Goal: Transaction & Acquisition: Purchase product/service

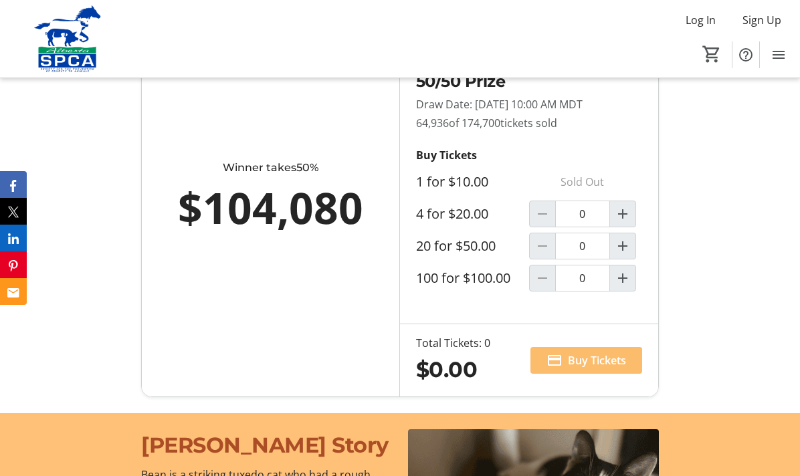
scroll to position [952, 0]
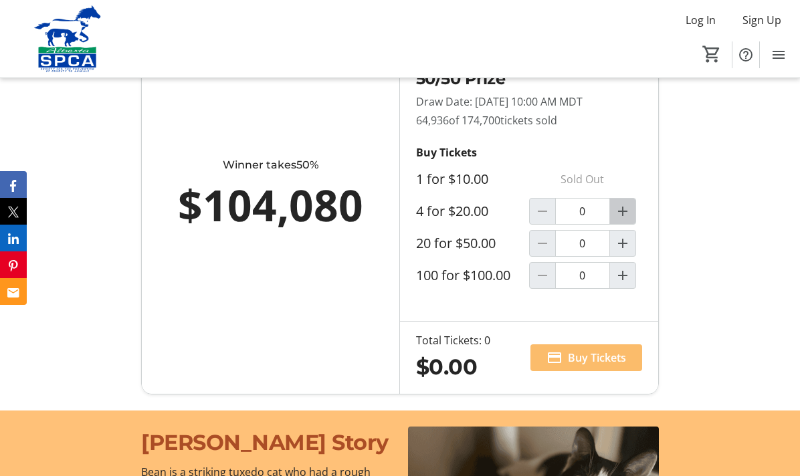
click at [621, 206] on mat-icon "Increment by one" at bounding box center [623, 211] width 16 height 16
type input "1"
click at [602, 351] on span "Buy Tickets" at bounding box center [597, 358] width 58 height 16
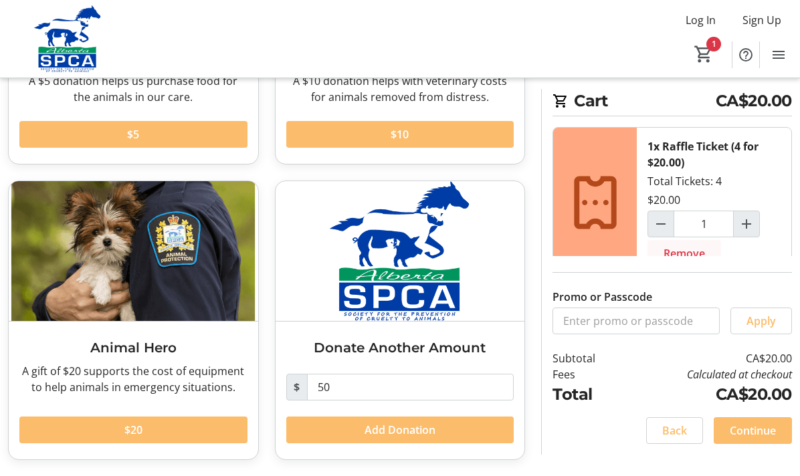
scroll to position [9, 0]
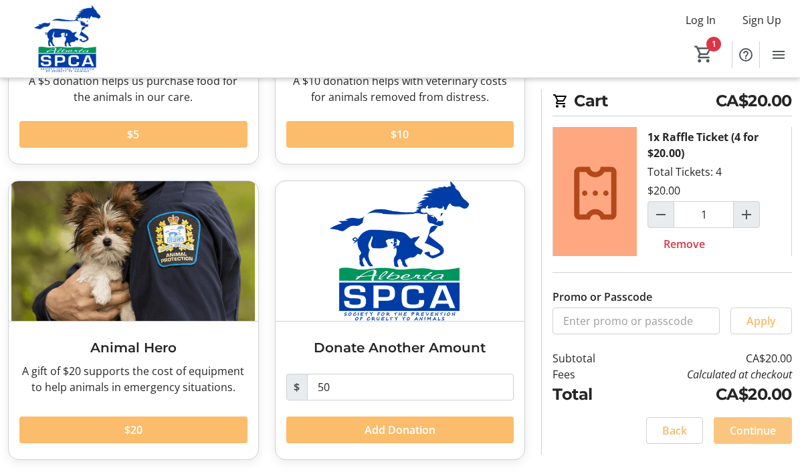
click at [757, 434] on span "Continue" at bounding box center [753, 431] width 46 height 16
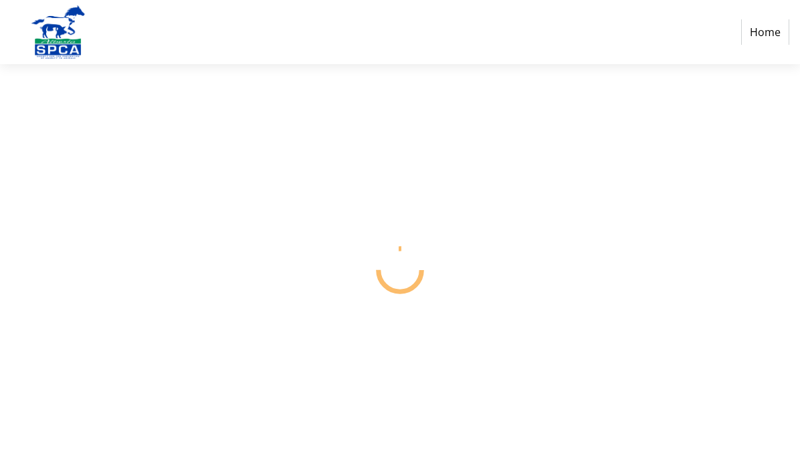
select select "CA"
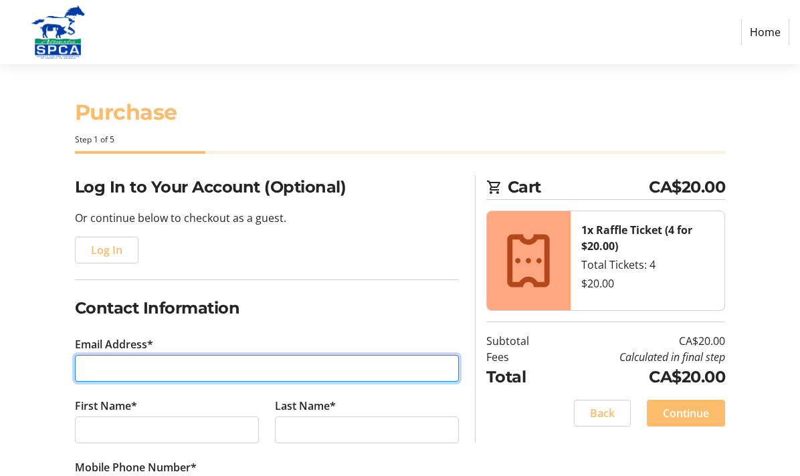
click at [118, 364] on input "Email Address*" at bounding box center [267, 368] width 384 height 27
type input "[PERSON_NAME][EMAIL_ADDRESS][PERSON_NAME][PERSON_NAME][DOMAIN_NAME]"
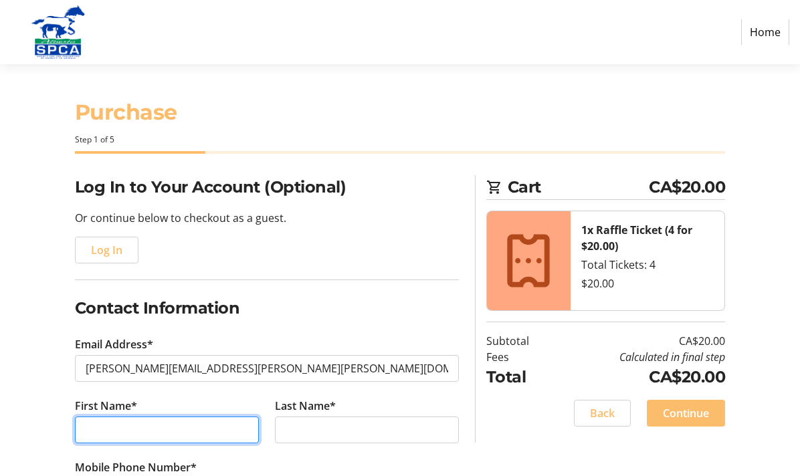
type input "[PERSON_NAME]"
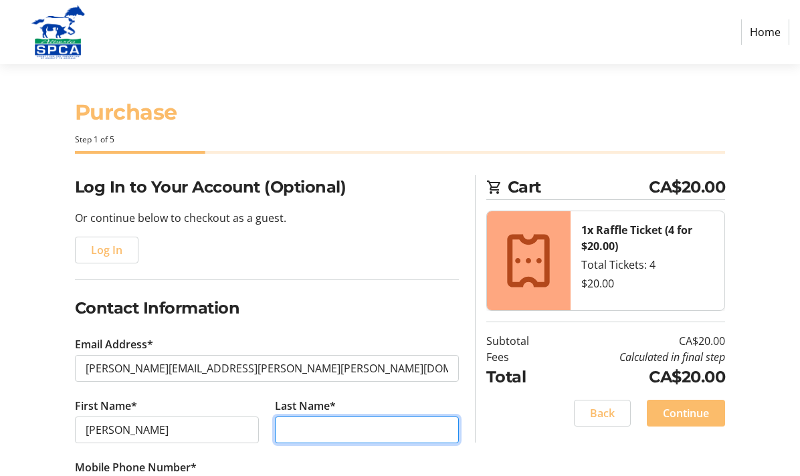
type input "[PERSON_NAME]"
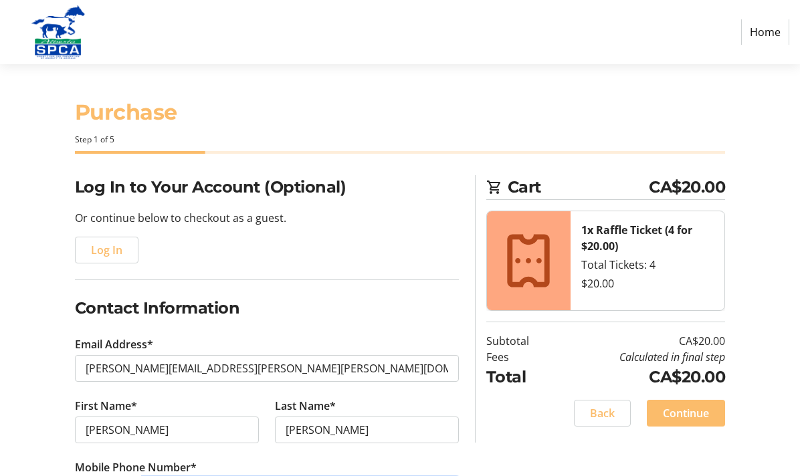
type input "[PHONE_NUMBER]"
type input "[STREET_ADDRESS]"
type input "[GEOGRAPHIC_DATA]"
select select "AB"
type input "T3C 1J2"
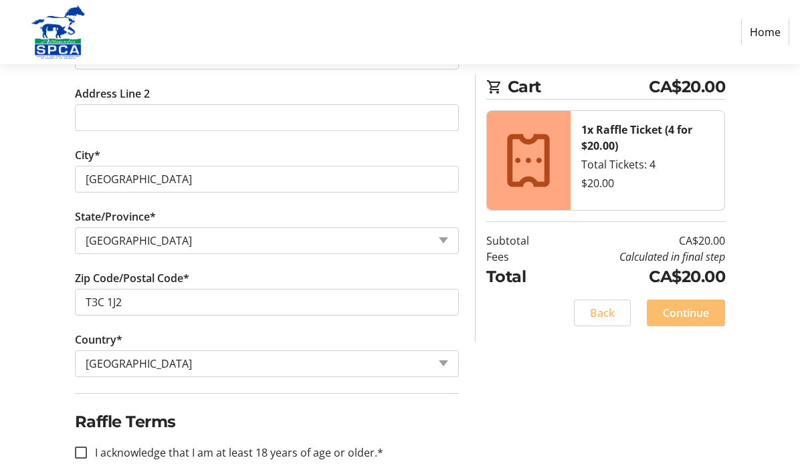
scroll to position [556, 0]
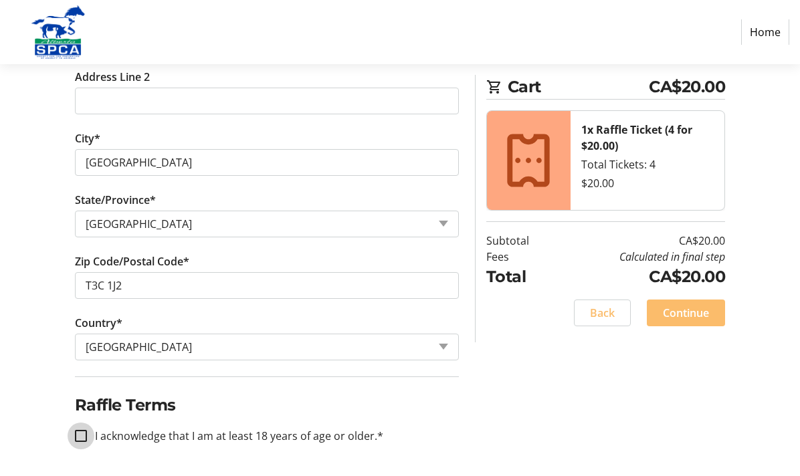
click at [80, 435] on input "I acknowledge that I am at least 18 years of age or older.*" at bounding box center [81, 436] width 12 height 12
checkbox input "true"
click at [685, 312] on span "Continue" at bounding box center [686, 313] width 46 height 16
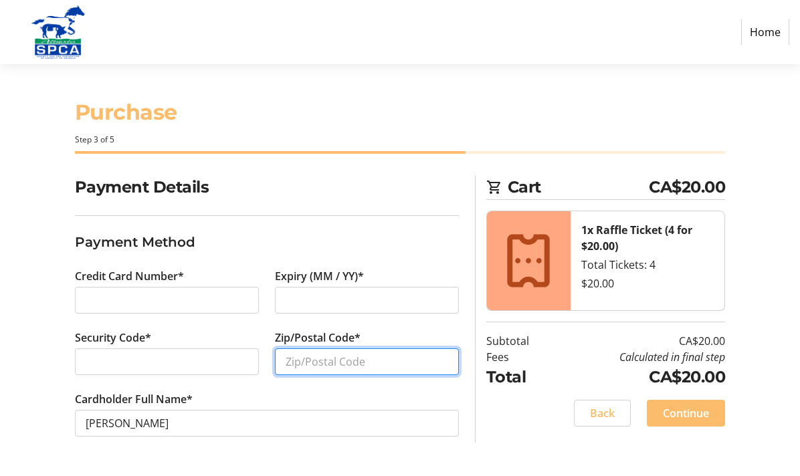
click at [296, 357] on input "Zip/Postal Code*" at bounding box center [367, 362] width 184 height 27
type input "T3C1J2"
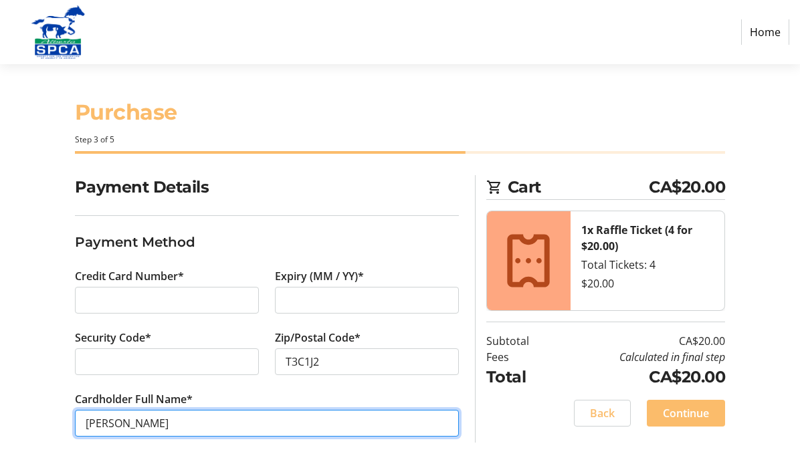
click at [122, 422] on input "[PERSON_NAME]" at bounding box center [267, 423] width 384 height 27
type input "[PERSON_NAME]"
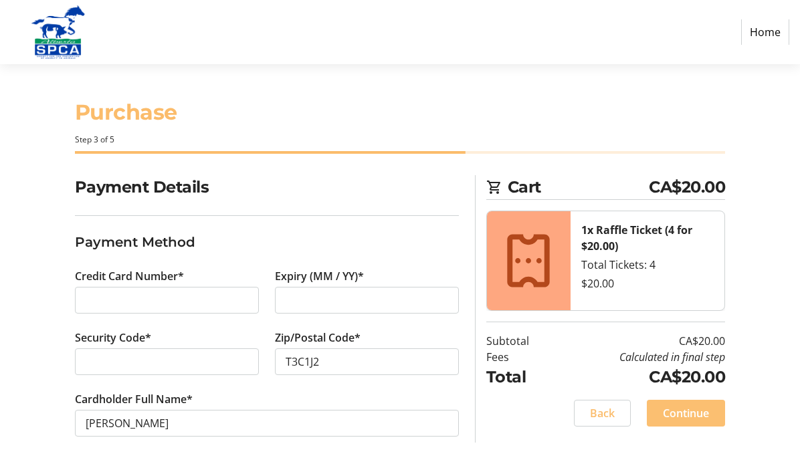
click at [690, 412] on span "Continue" at bounding box center [686, 414] width 46 height 16
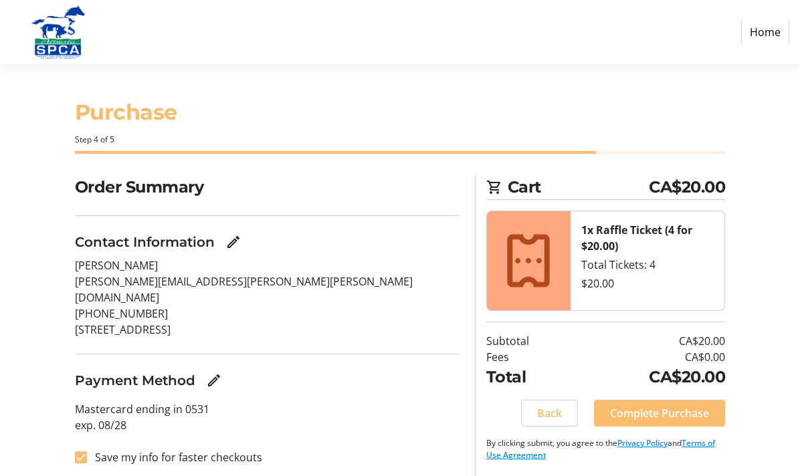
scroll to position [1, 0]
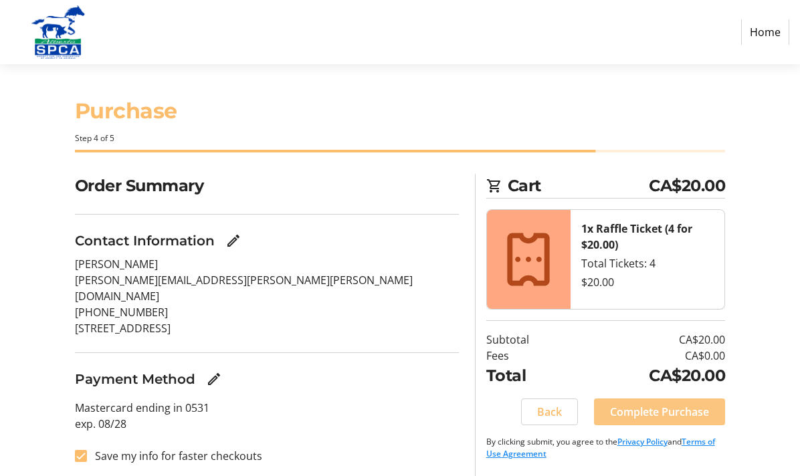
click at [705, 414] on span "Complete Purchase" at bounding box center [659, 412] width 99 height 16
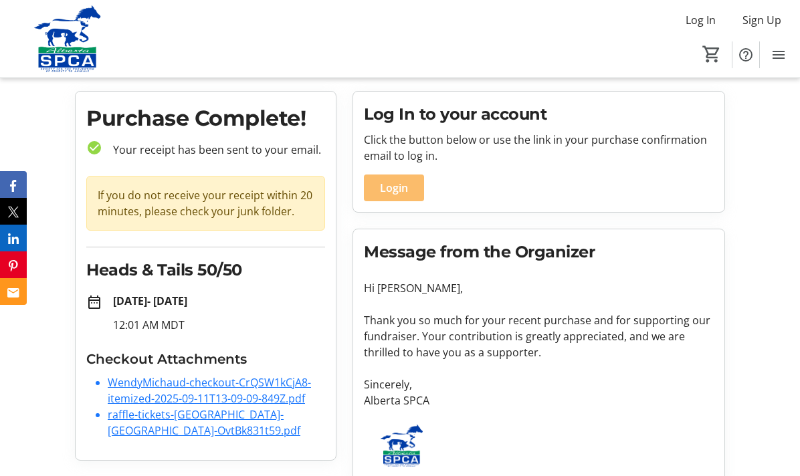
scroll to position [49, 0]
